Goal: Task Accomplishment & Management: Manage account settings

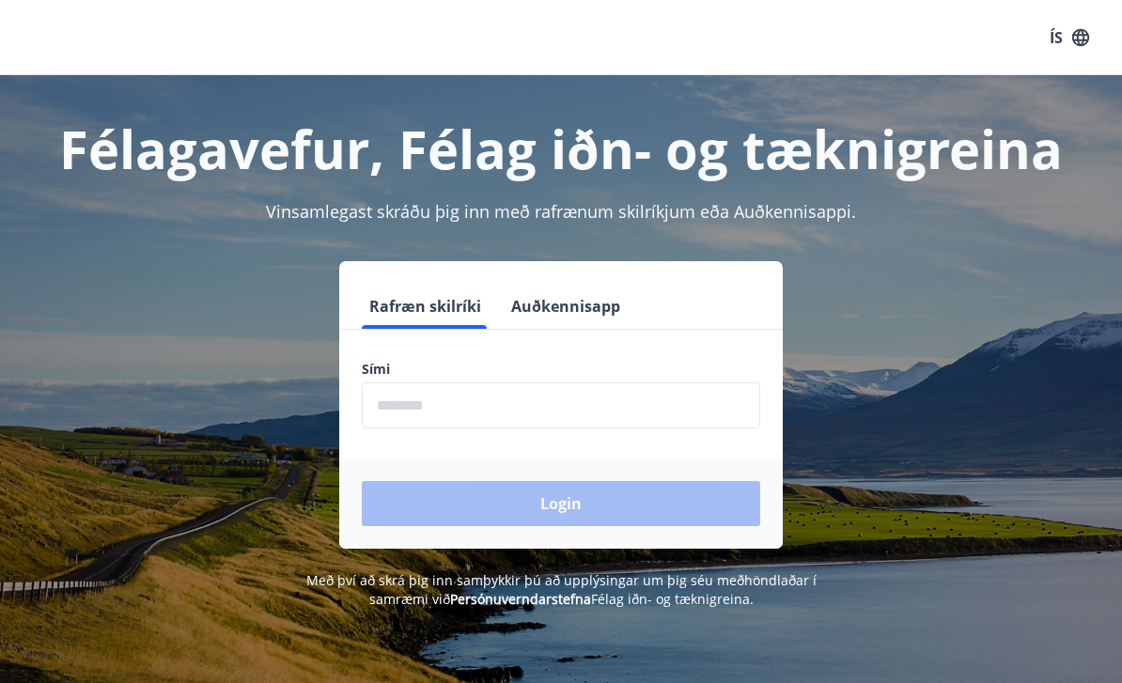
click at [607, 404] on input "phone" at bounding box center [561, 406] width 399 height 46
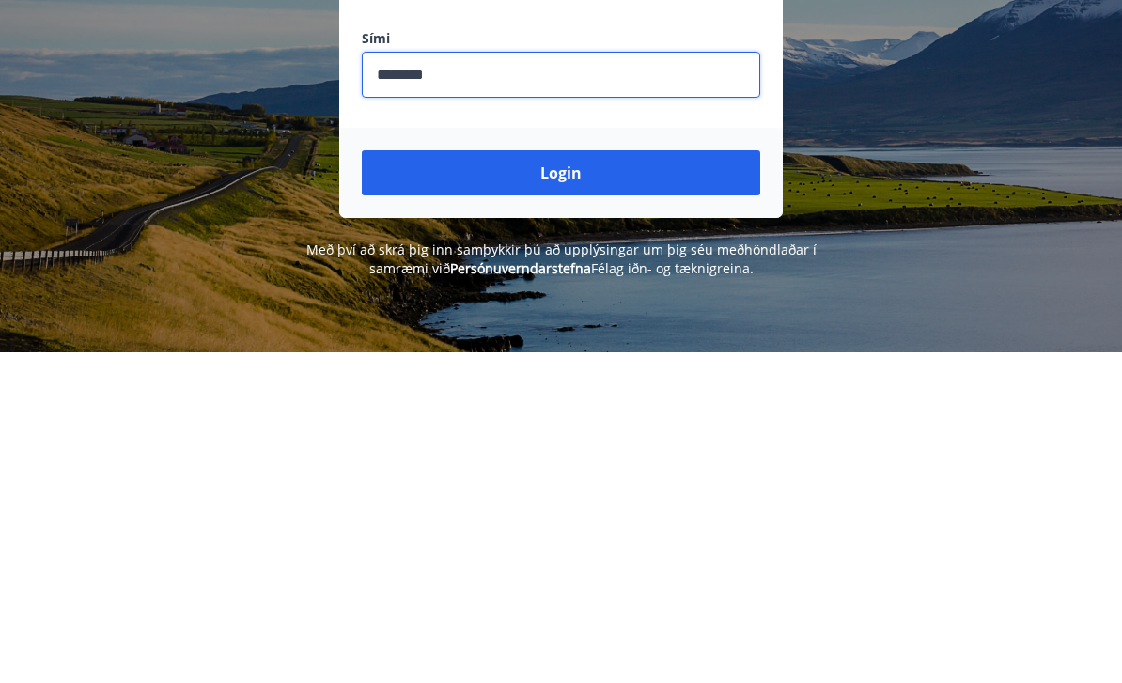
type input "********"
click at [585, 481] on button "Login" at bounding box center [561, 503] width 399 height 45
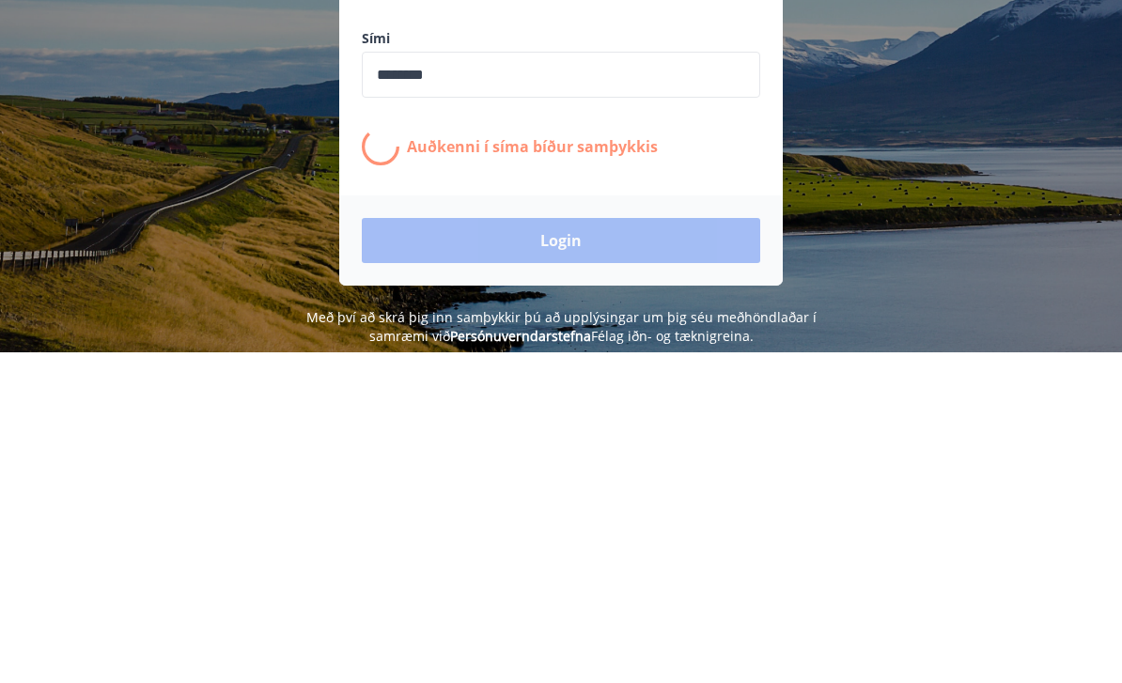
scroll to position [293, 0]
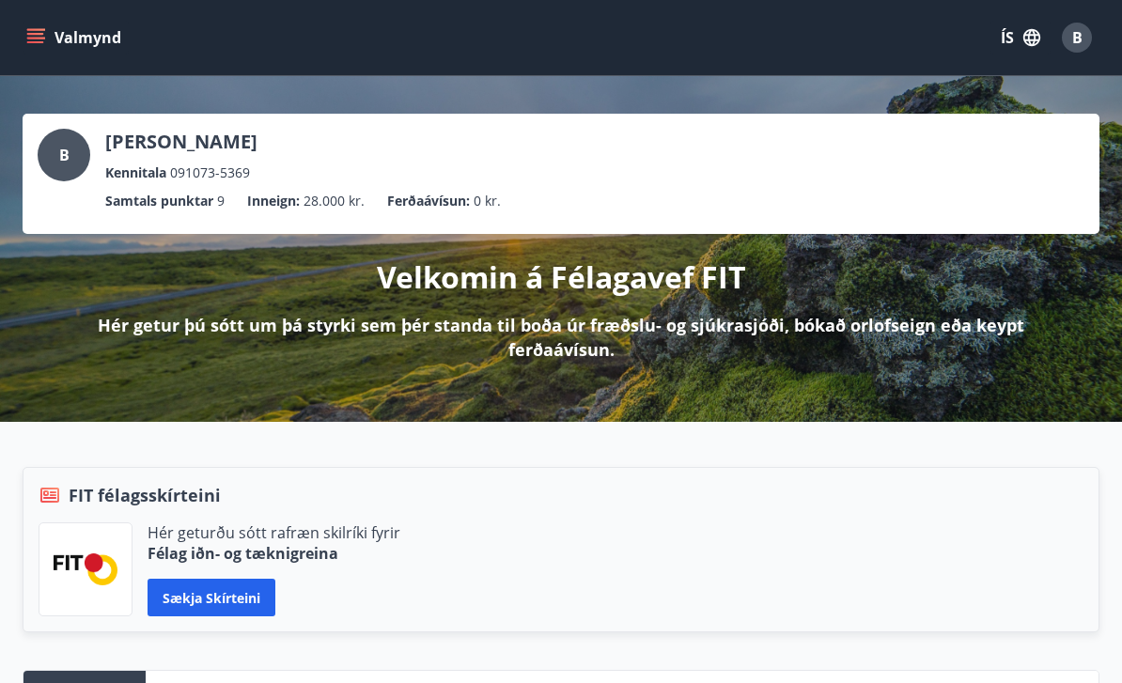
click at [41, 33] on icon "menu" at bounding box center [35, 34] width 17 height 2
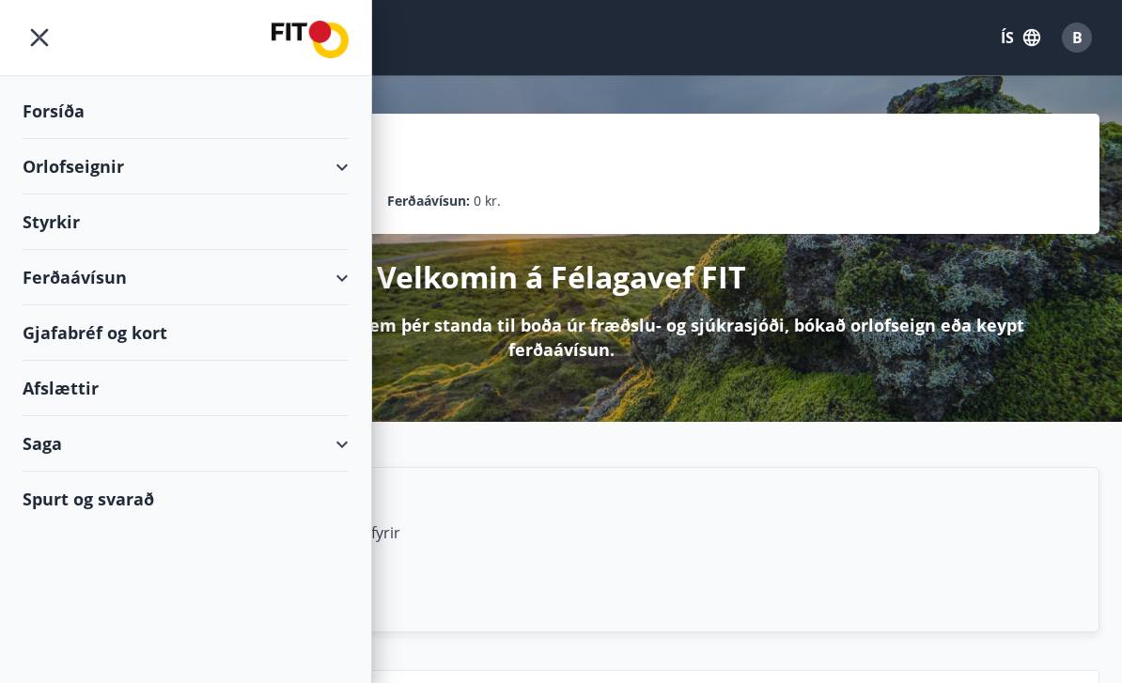
click at [337, 162] on div "Orlofseignir" at bounding box center [186, 166] width 326 height 55
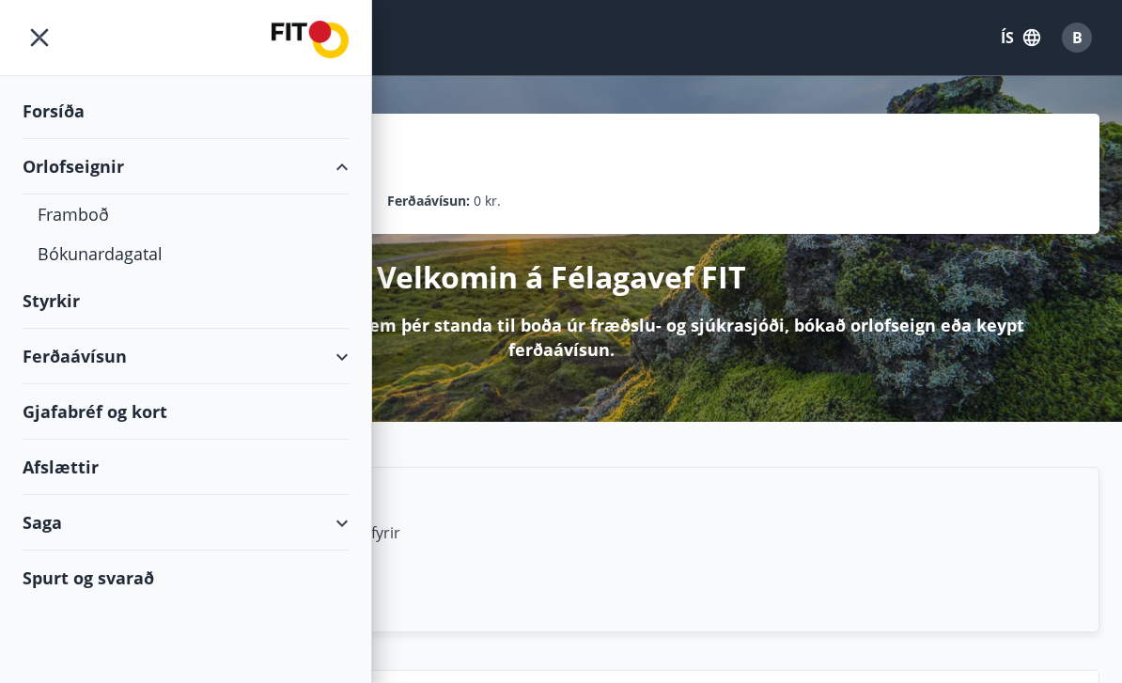
click at [80, 213] on div "Framboð" at bounding box center [186, 214] width 296 height 39
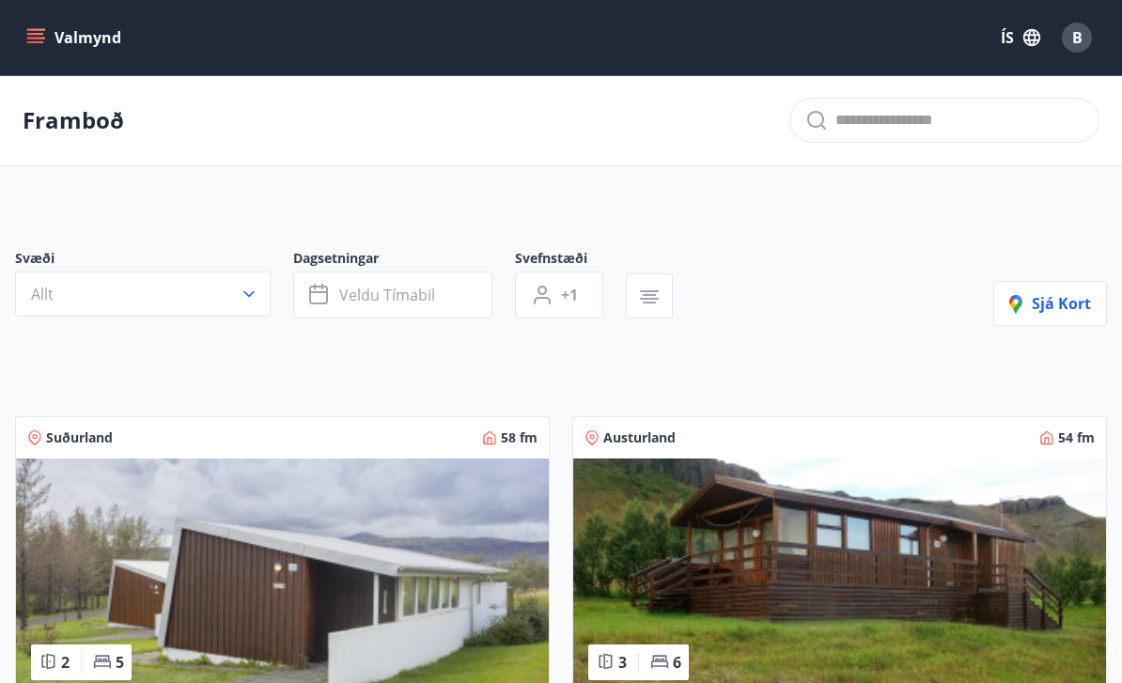
click at [250, 288] on icon "button" at bounding box center [249, 294] width 19 height 19
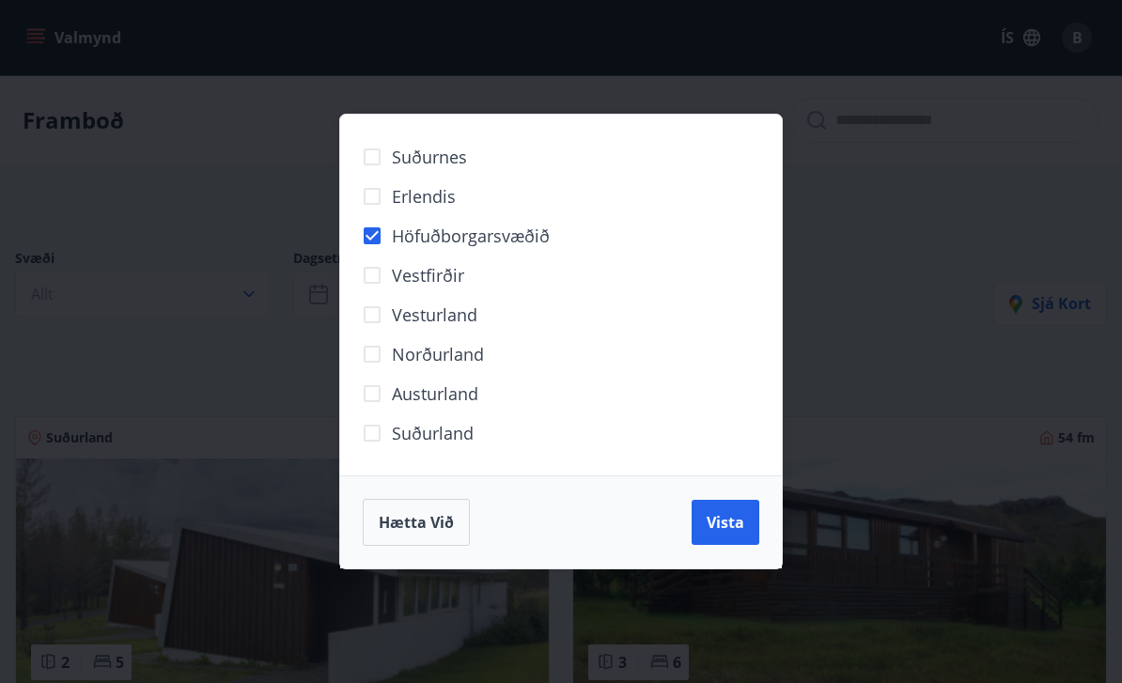
click at [721, 522] on span "Vista" at bounding box center [726, 522] width 38 height 21
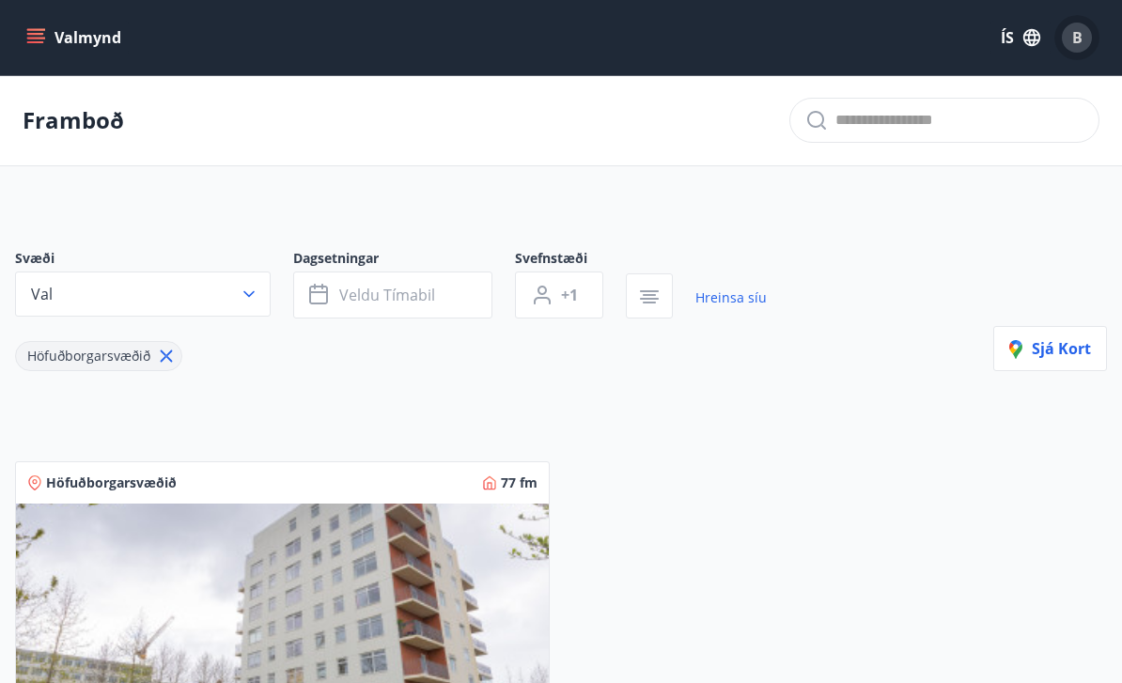
click at [1076, 35] on span "B" at bounding box center [1077, 37] width 10 height 21
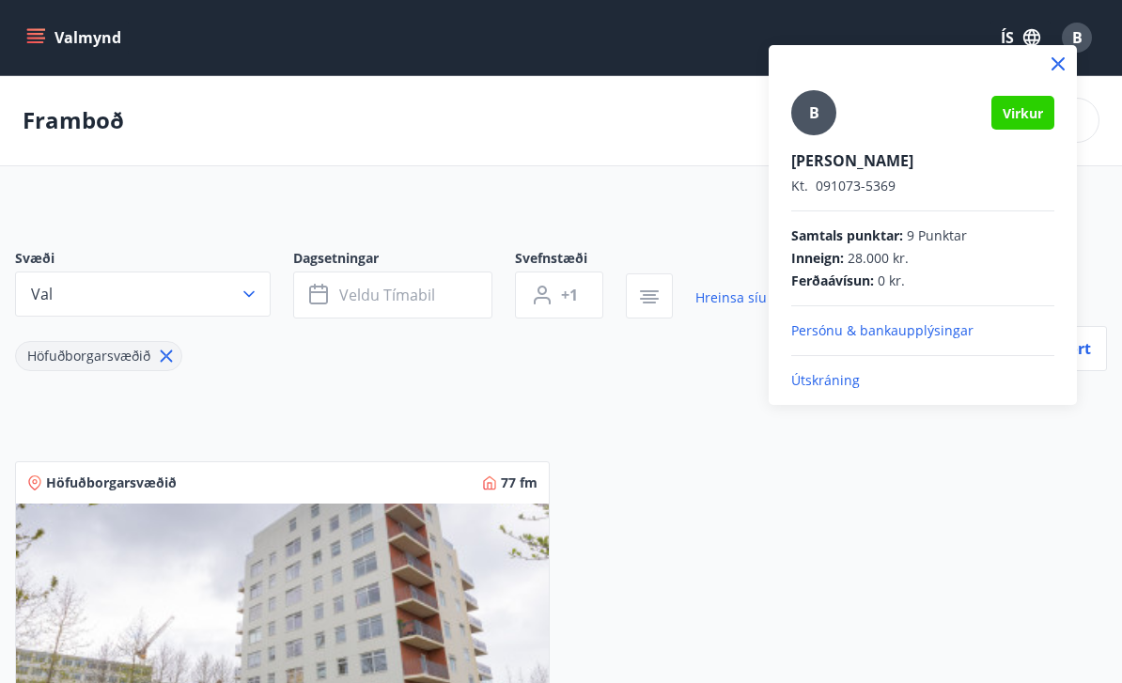
click at [830, 383] on p "Útskráning" at bounding box center [922, 380] width 263 height 19
